Goal: Transaction & Acquisition: Purchase product/service

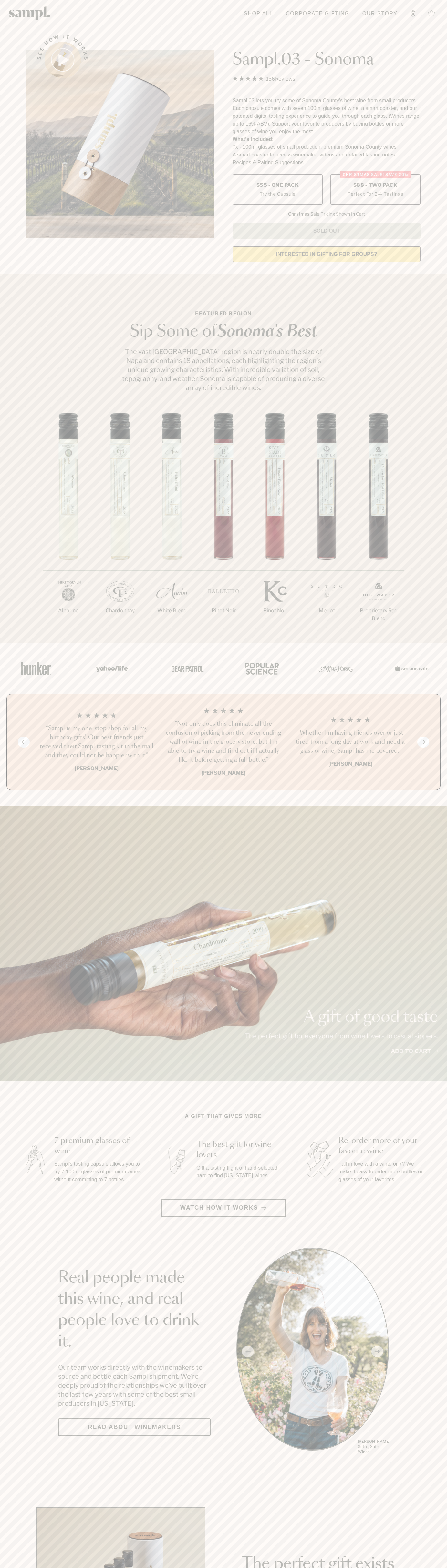
click at [375, 190] on label "Christmas SALE! Save 20% $88 - Two Pack Perfect For 2-4 Tastings" at bounding box center [375, 189] width 90 height 30
click at [224, 743] on h3 "“Not only does this eliminate all the confusion of picking from the never endin…" at bounding box center [223, 742] width 116 height 45
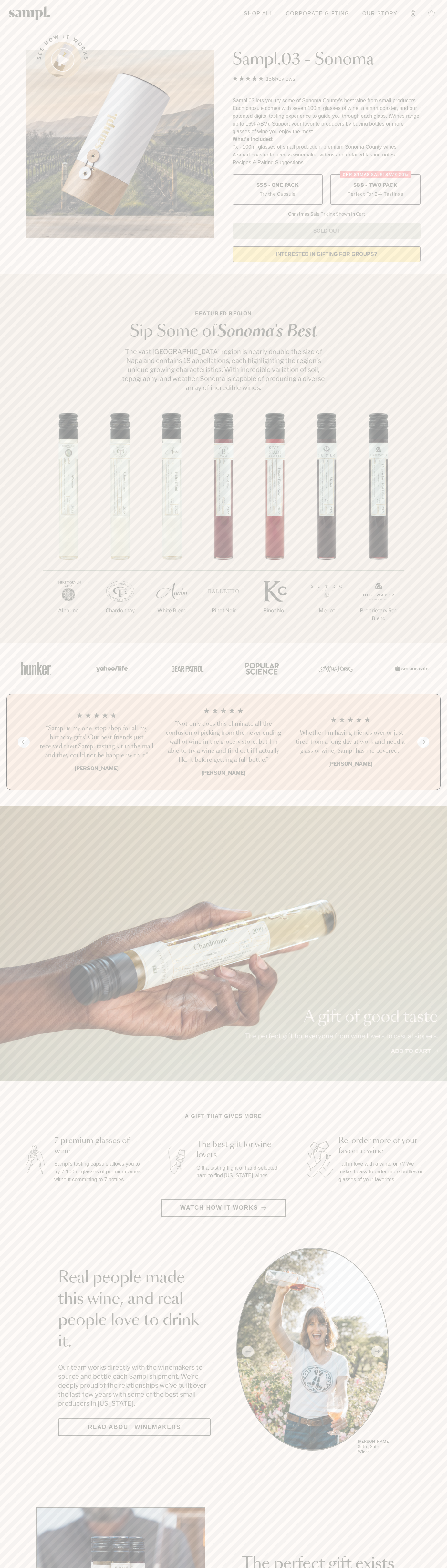
click at [357, 13] on header "Toggle navigation menu Shop All Corporate Gifting Our Story Account Story Shop …" at bounding box center [224, 13] width 447 height 27
click at [443, 479] on div "1/7 [GEOGRAPHIC_DATA] 2/7 Chardonnay 3/7" at bounding box center [224, 528] width 447 height 230
click at [259, 1567] on html "Skip to main content Toggle navigation menu Shop All Corporate Gifting Our Stor…" at bounding box center [224, 1513] width 447 height 3026
click at [30, 1267] on section "Real people made this wine, and real people love to drink it. Our team works di…" at bounding box center [224, 1351] width 447 height 208
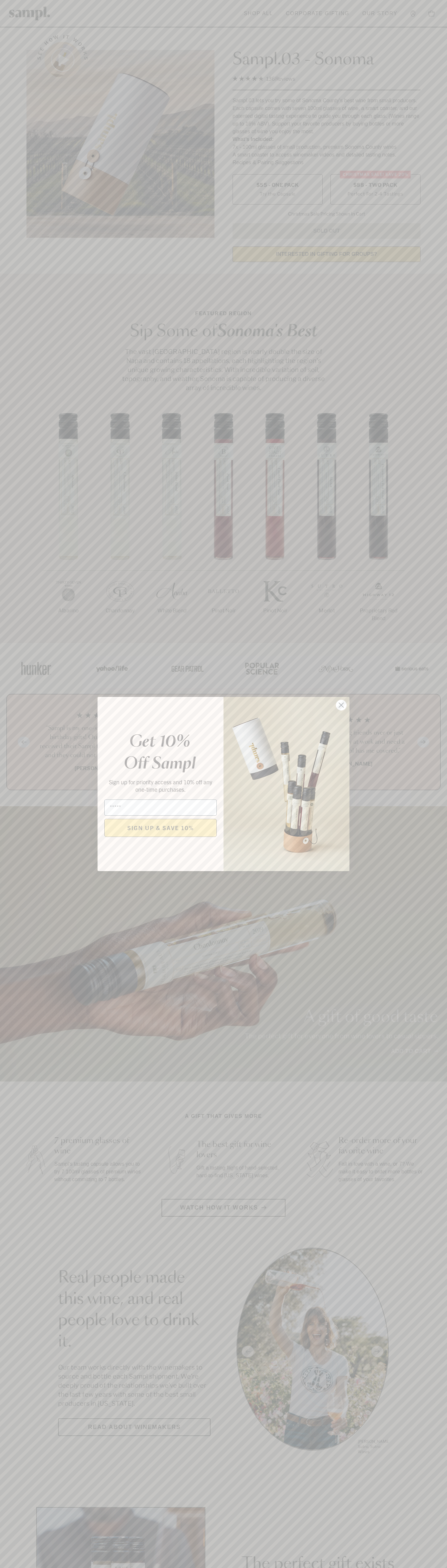
click at [341, 705] on icon "Close dialog" at bounding box center [341, 705] width 4 height 4
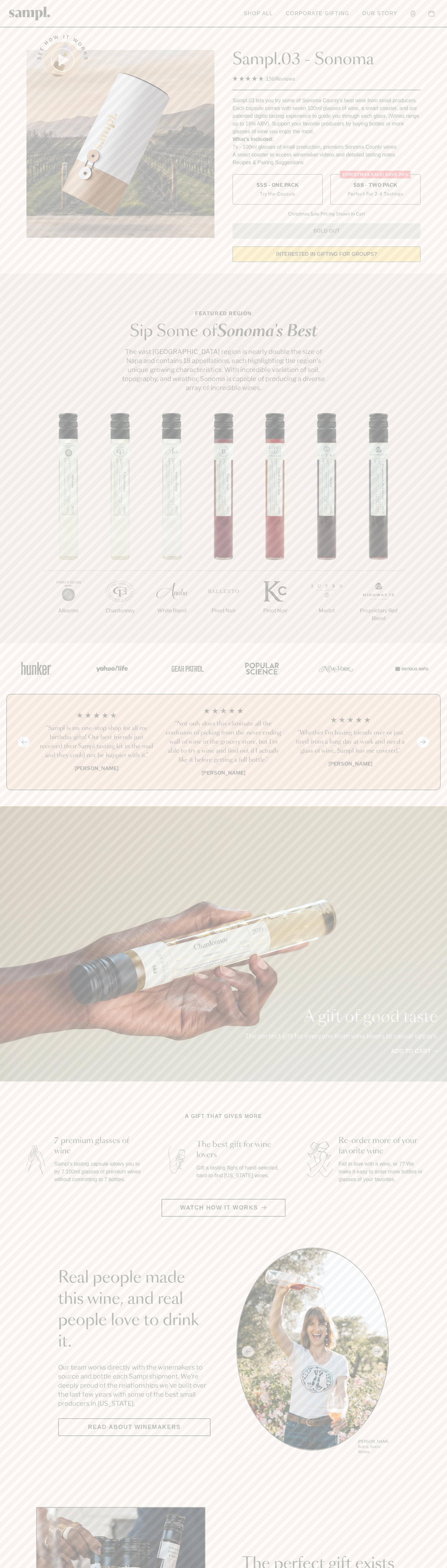
click at [375, 186] on span "$88 - Two Pack" at bounding box center [375, 185] width 44 height 7
click at [224, 743] on h3 "“Not only does this eliminate all the confusion of picking from the never endin…" at bounding box center [223, 742] width 116 height 45
